Goal: Information Seeking & Learning: Learn about a topic

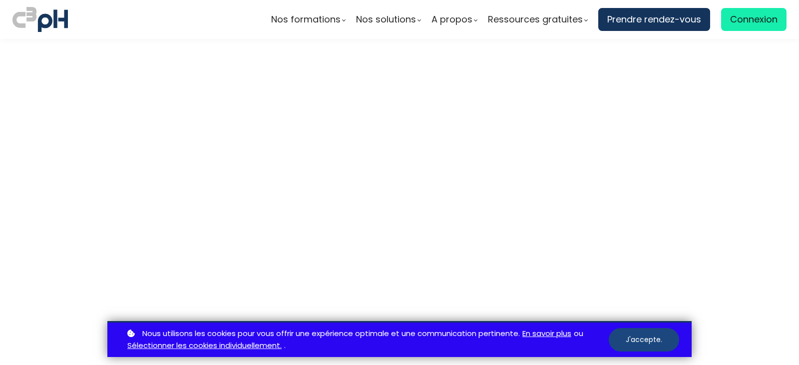
click at [649, 344] on button "J'accepte." at bounding box center [644, 339] width 70 height 23
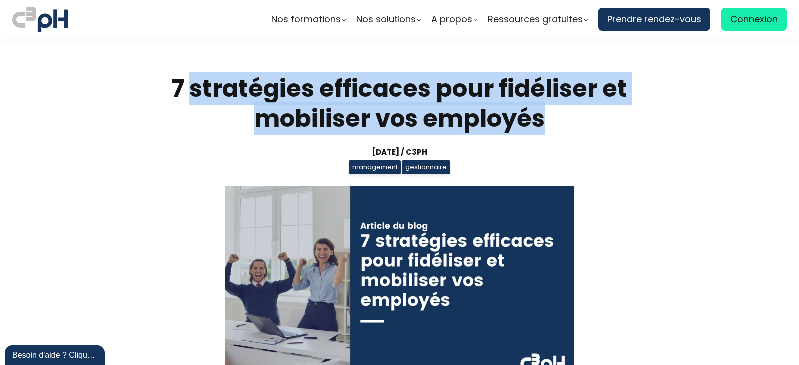
drag, startPoint x: 189, startPoint y: 83, endPoint x: 546, endPoint y: 123, distance: 359.5
click at [546, 123] on h1 "7 stratégies efficaces pour fidéliser et mobiliser vos employés" at bounding box center [399, 104] width 465 height 60
copy h1 "stratégies efficaces pour fidéliser et mobiliser vos employés"
